Goal: Register for event/course

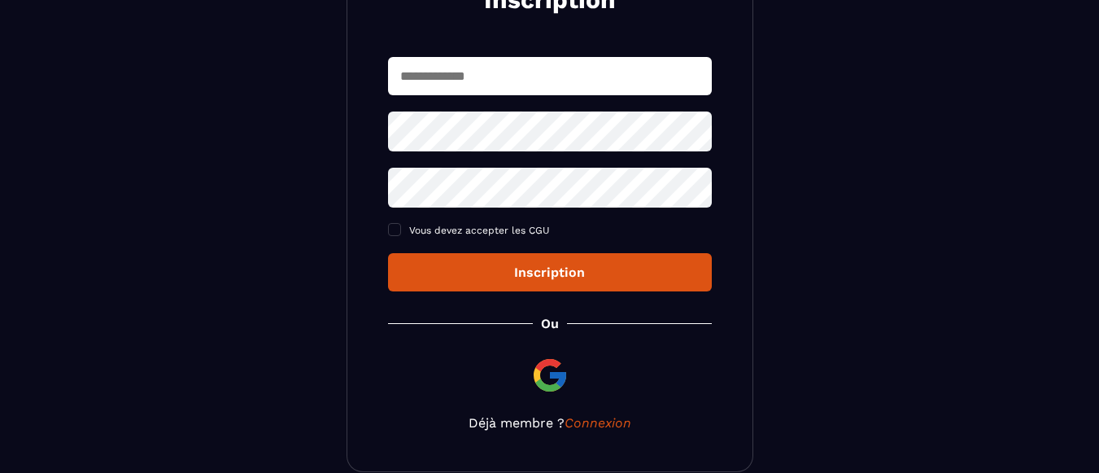
scroll to position [317, 0]
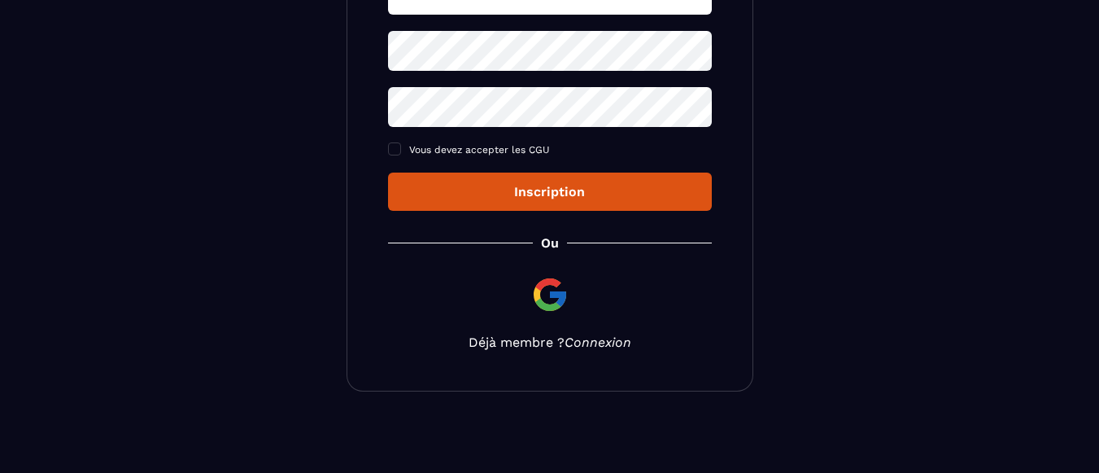
click at [623, 346] on link "Connexion" at bounding box center [598, 341] width 67 height 15
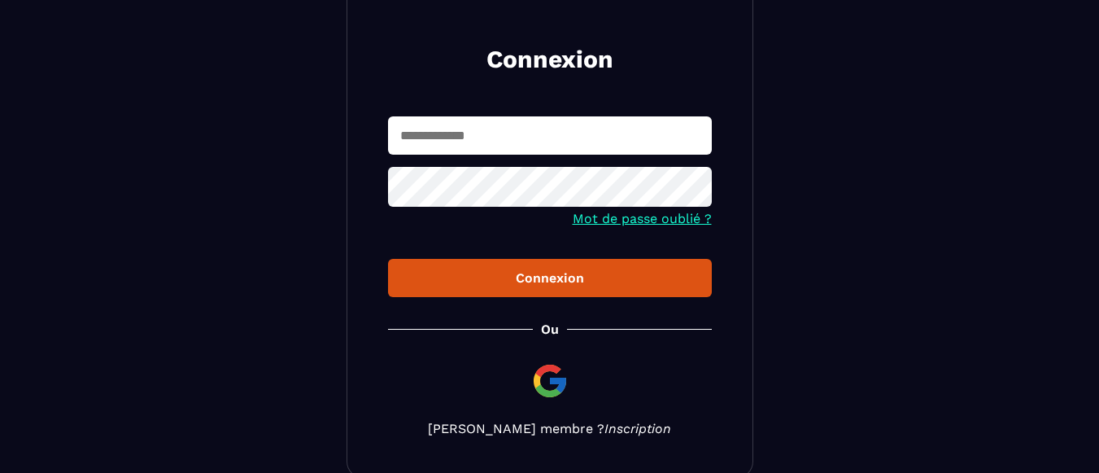
scroll to position [81, 0]
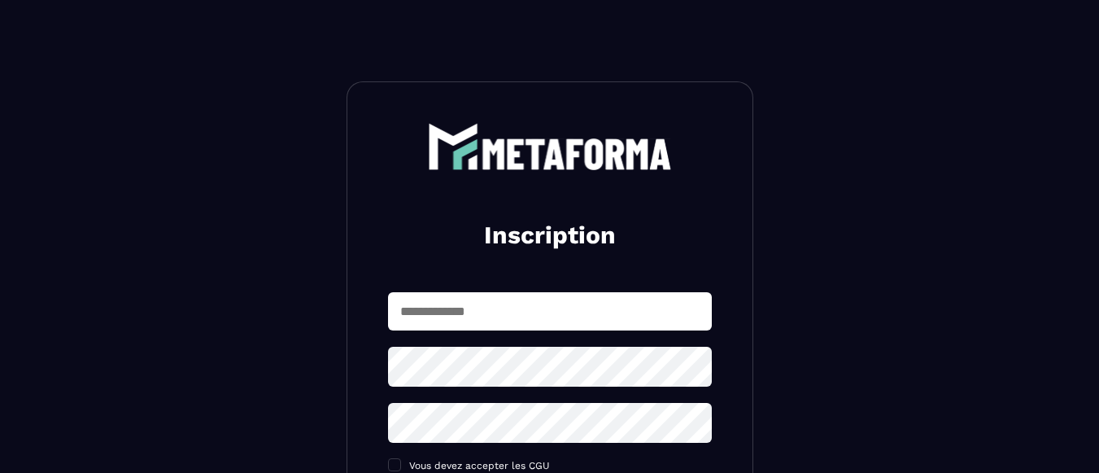
click at [476, 316] on input "text" at bounding box center [550, 311] width 324 height 38
type input "**********"
click at [688, 366] on icon at bounding box center [694, 366] width 18 height 15
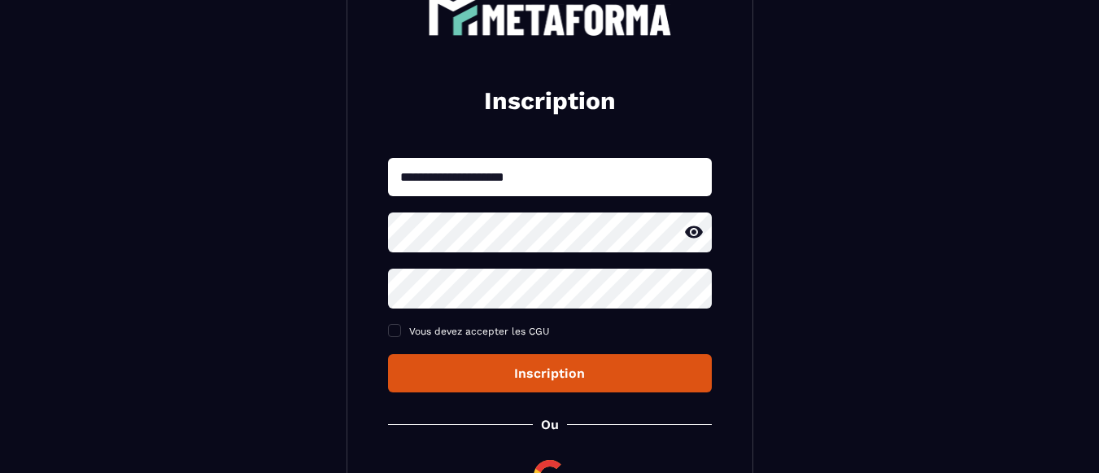
scroll to position [163, 0]
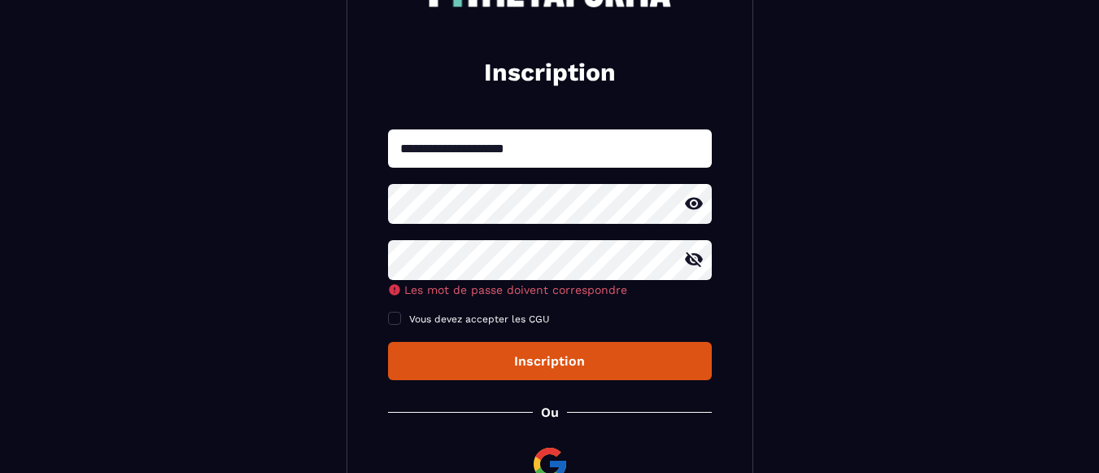
click at [697, 259] on icon at bounding box center [694, 260] width 20 height 20
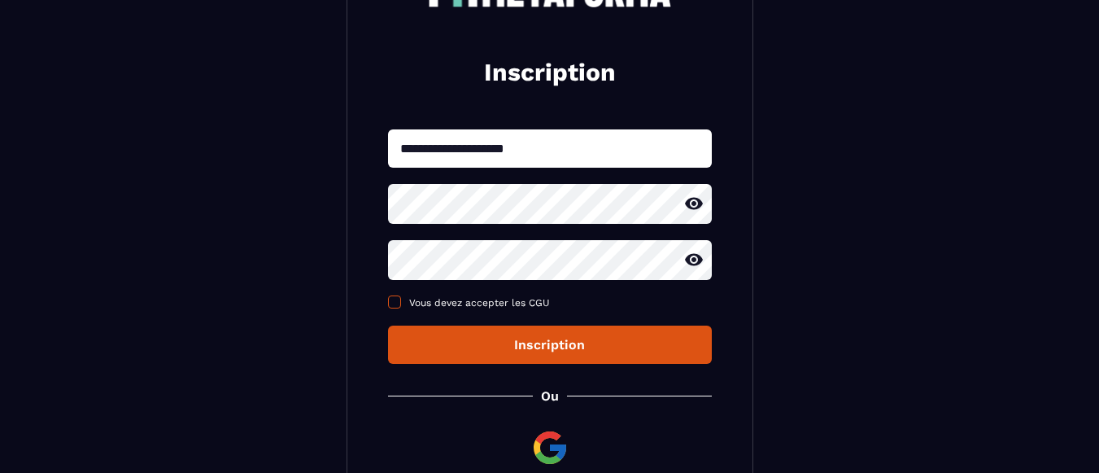
click at [394, 324] on div "**********" at bounding box center [550, 246] width 324 height 234
click at [396, 304] on span at bounding box center [394, 301] width 13 height 13
click at [552, 357] on button "Inscription" at bounding box center [550, 345] width 324 height 38
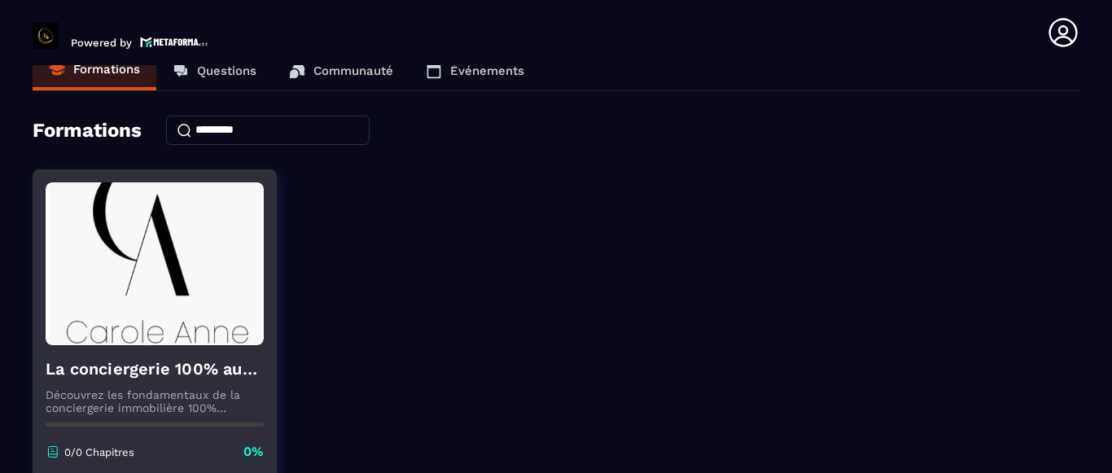
scroll to position [17, 0]
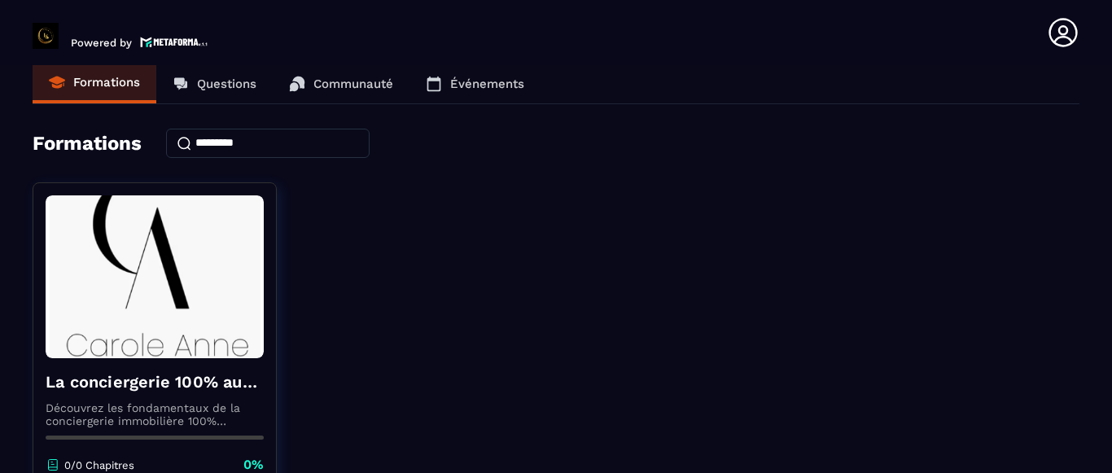
click at [208, 91] on link "Questions" at bounding box center [214, 83] width 116 height 39
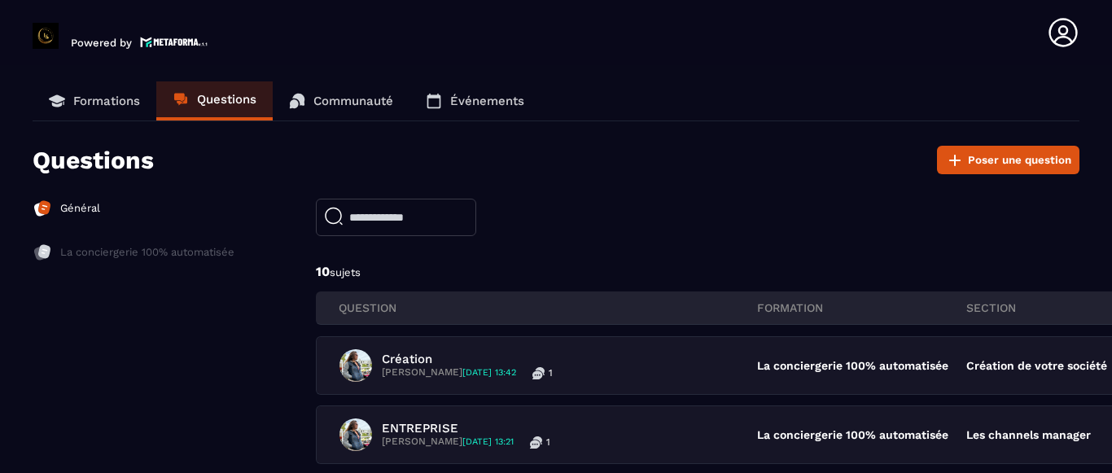
click at [349, 112] on link "Communauté" at bounding box center [341, 100] width 137 height 39
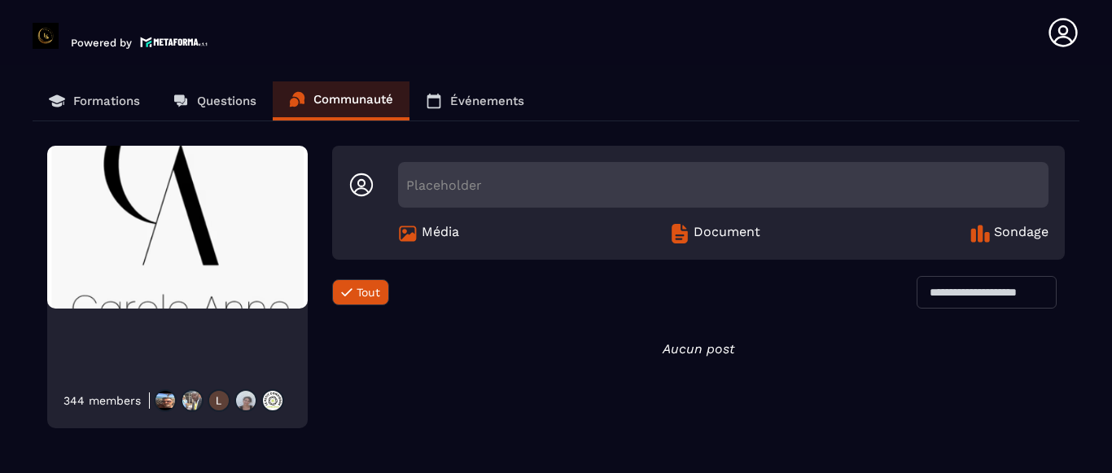
click at [441, 107] on icon at bounding box center [434, 101] width 16 height 16
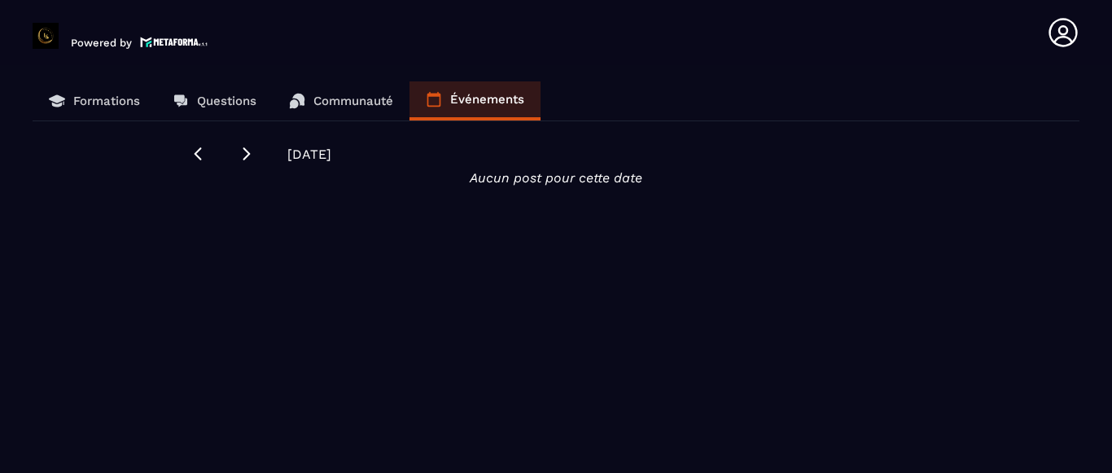
click at [62, 92] on link "Formations" at bounding box center [95, 100] width 124 height 39
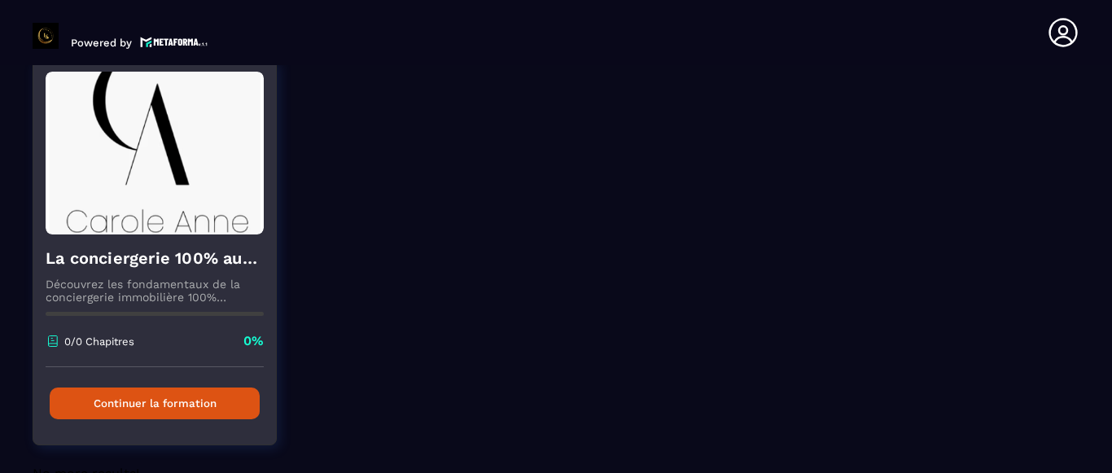
scroll to position [180, 0]
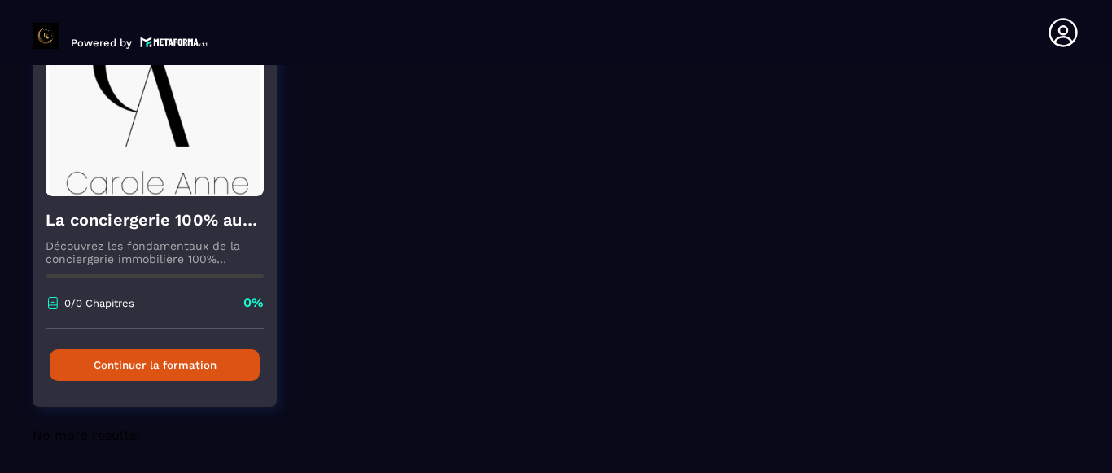
click at [211, 352] on button "Continuer la formation" at bounding box center [155, 365] width 210 height 32
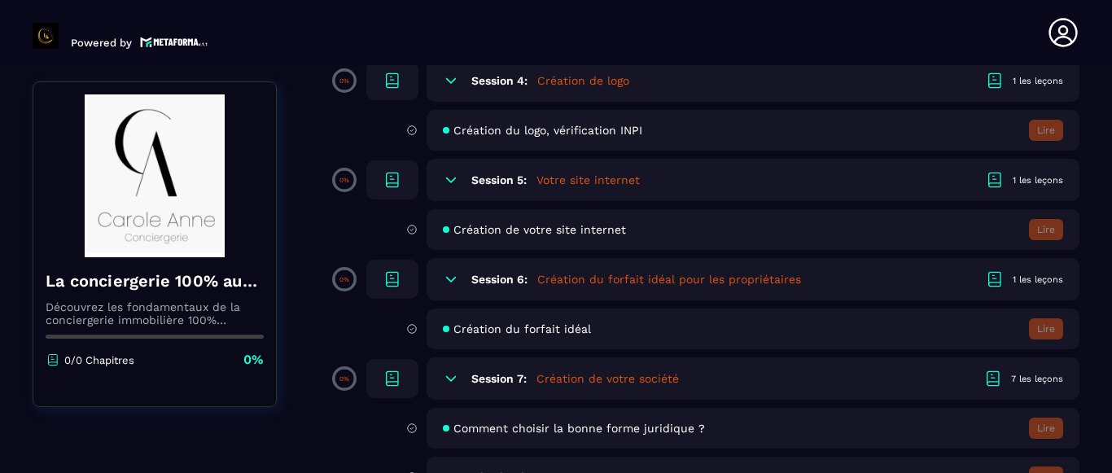
scroll to position [895, 0]
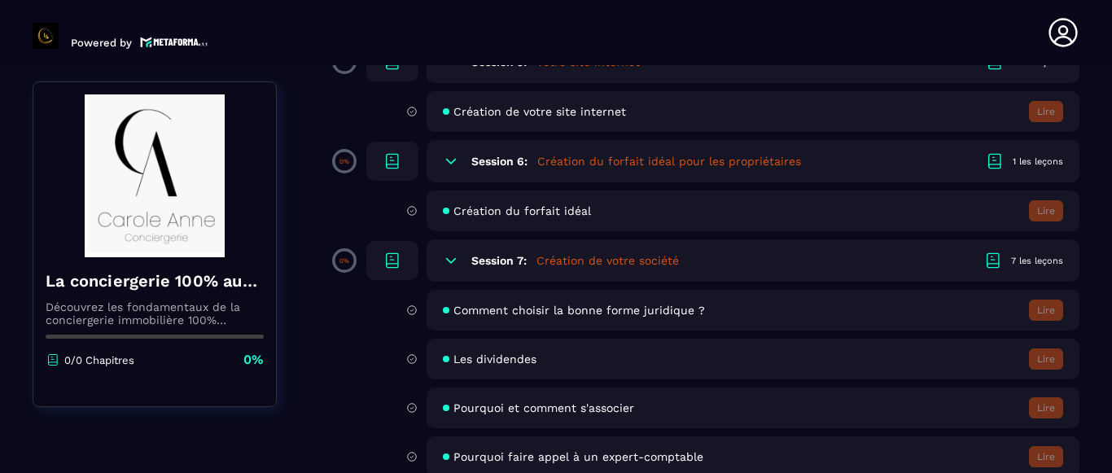
click at [723, 203] on div "Création du forfait idéal Lire" at bounding box center [752, 210] width 653 height 41
click at [552, 199] on div "Création du forfait idéal Lire" at bounding box center [752, 210] width 653 height 41
click at [569, 159] on h5 "Création du forfait idéal pour les propriétaires" at bounding box center [669, 161] width 264 height 16
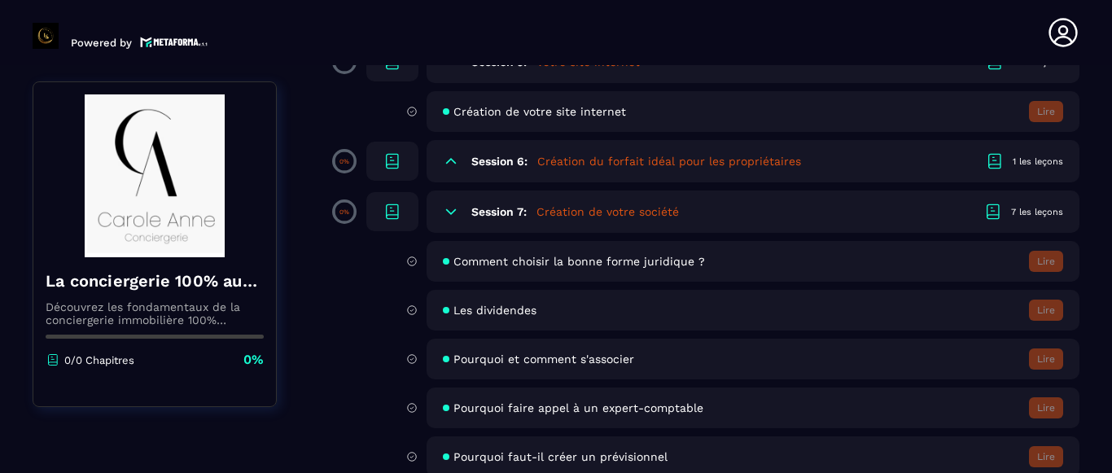
click at [569, 159] on h5 "Création du forfait idéal pour les propriétaires" at bounding box center [669, 161] width 264 height 16
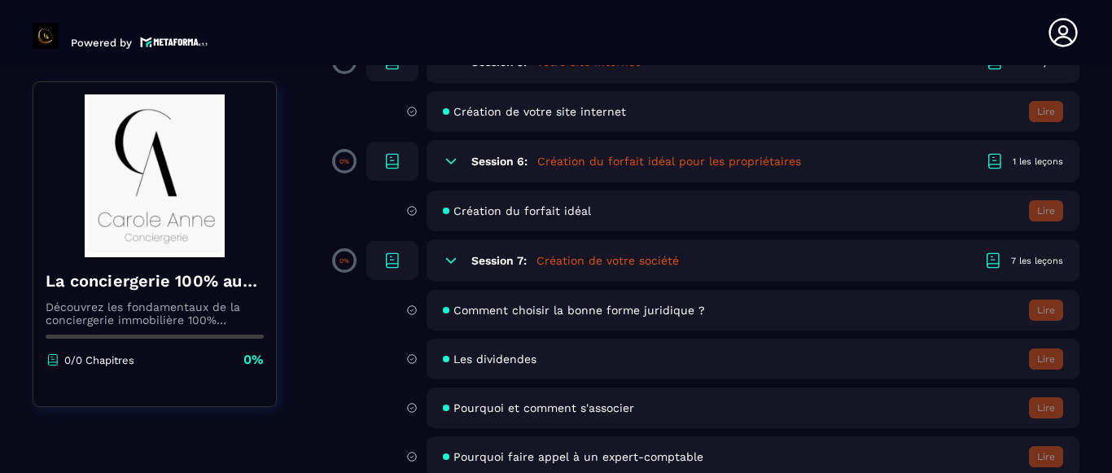
click at [1039, 165] on div "1 les leçons" at bounding box center [1037, 161] width 50 height 12
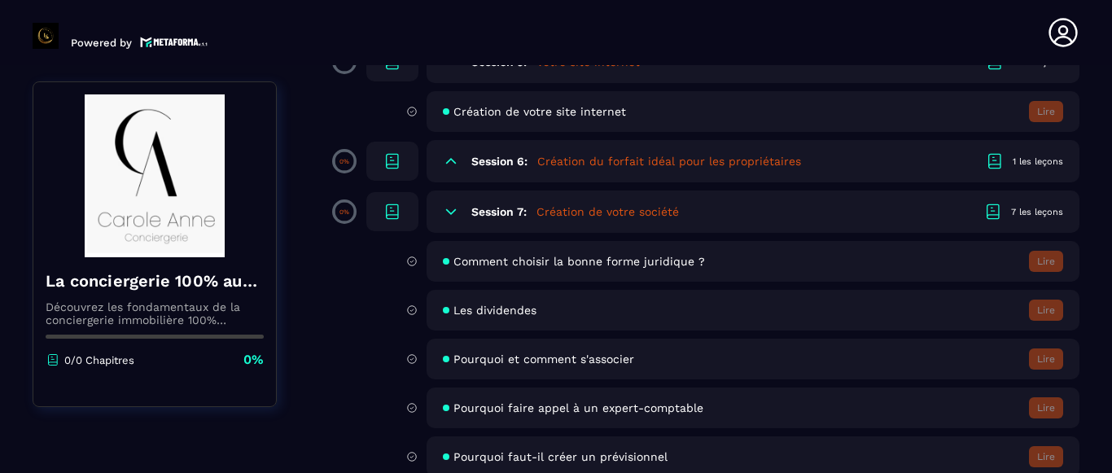
click at [1039, 165] on div "1 les leçons" at bounding box center [1037, 161] width 50 height 12
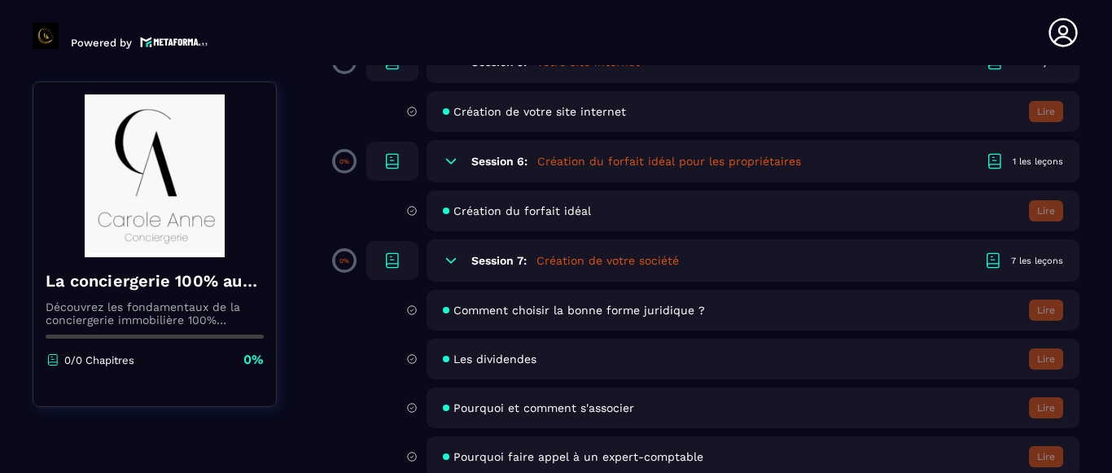
click at [385, 152] on icon at bounding box center [392, 161] width 20 height 20
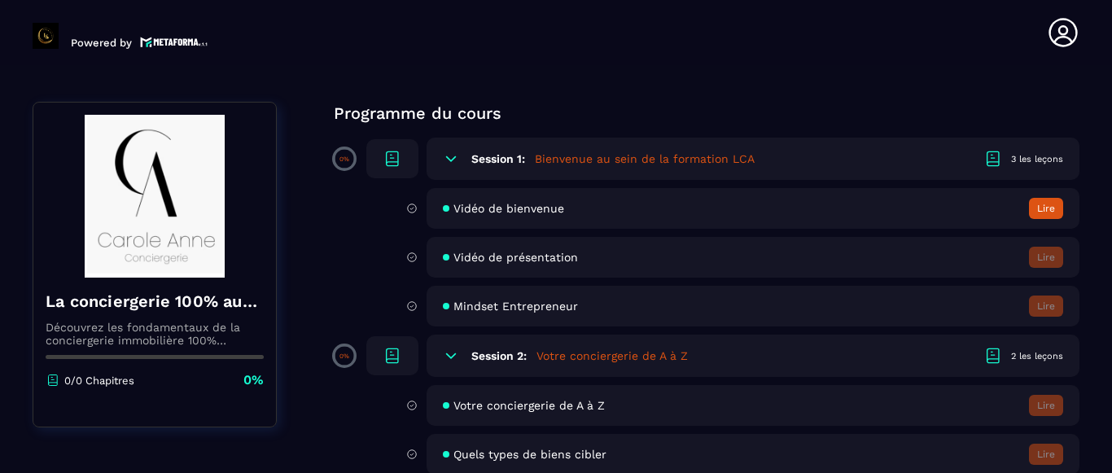
scroll to position [81, 0]
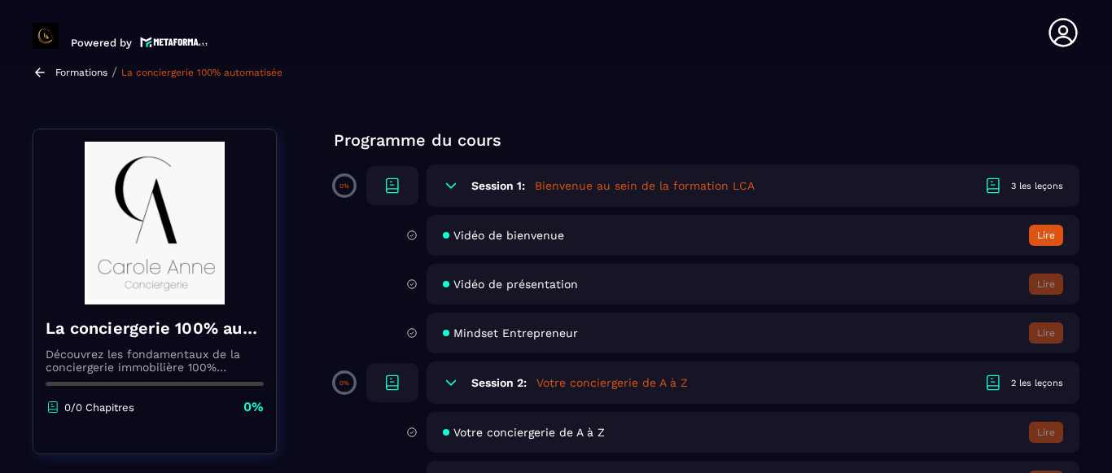
click at [590, 242] on div "Vidéo de bienvenue Lire" at bounding box center [752, 235] width 653 height 41
